Goal: Information Seeking & Learning: Learn about a topic

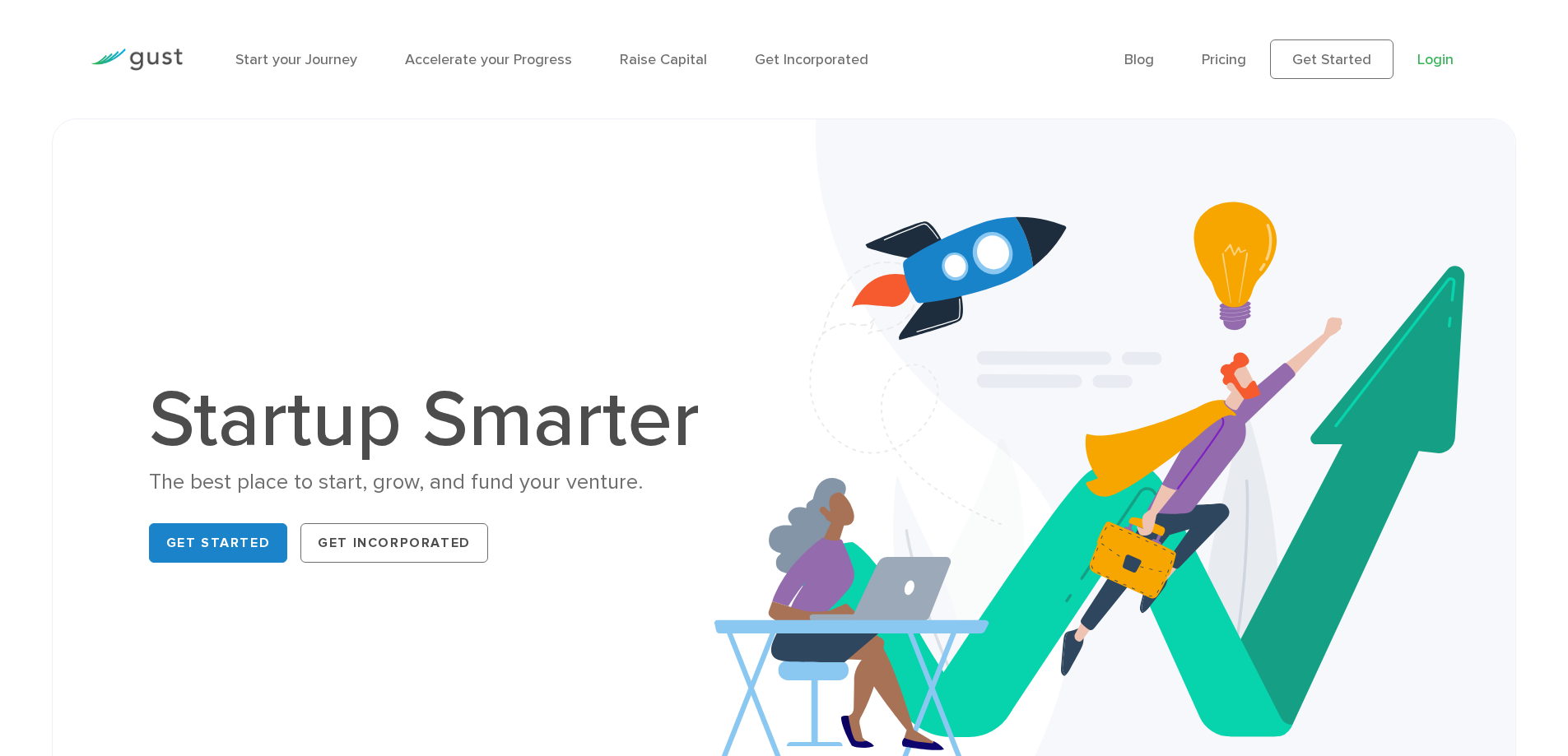
click at [1435, 62] on link "Login" at bounding box center [1435, 60] width 36 height 18
click at [305, 59] on link "Start your Journey" at bounding box center [296, 60] width 121 height 18
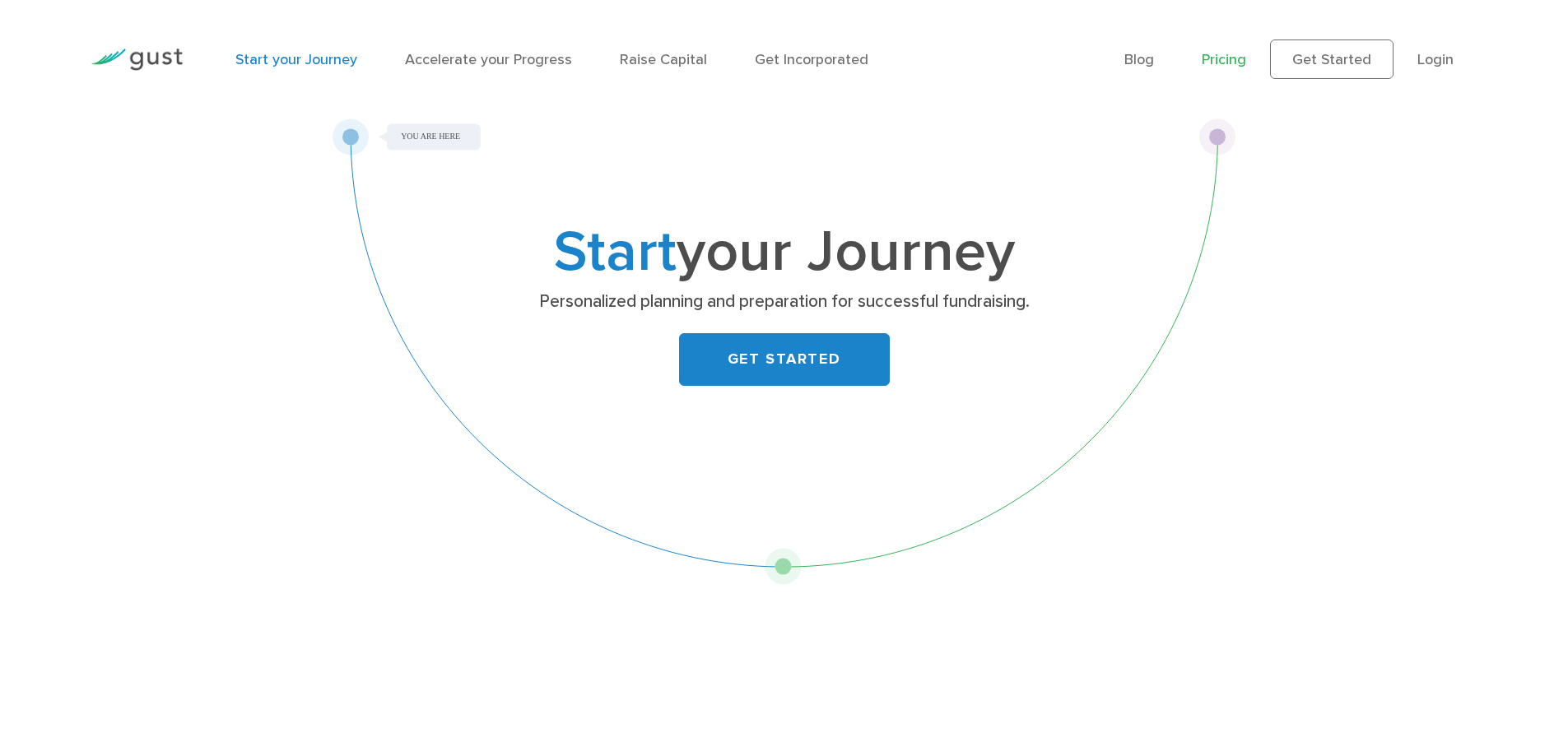
click at [1221, 62] on link "Pricing" at bounding box center [1224, 60] width 45 height 18
